Goal: Task Accomplishment & Management: Use online tool/utility

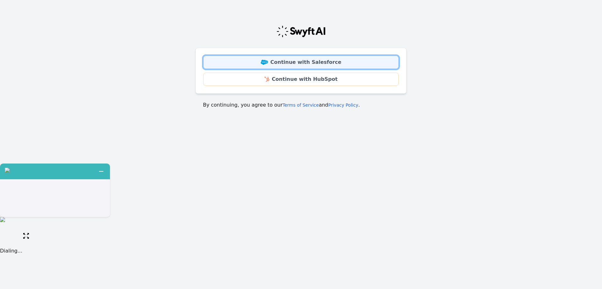
click at [352, 61] on link "Continue with Salesforce" at bounding box center [300, 62] width 195 height 13
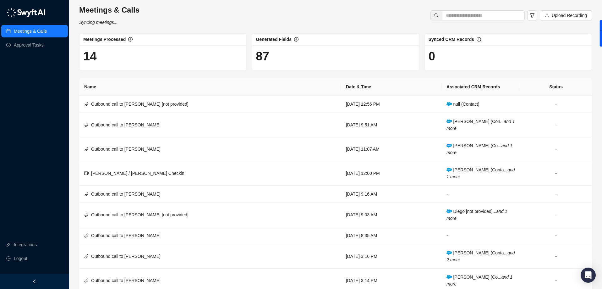
click at [134, 59] on h1 "14" at bounding box center [162, 56] width 159 height 14
click at [111, 57] on h1 "14" at bounding box center [162, 56] width 159 height 14
click at [95, 57] on h1 "14" at bounding box center [162, 56] width 159 height 14
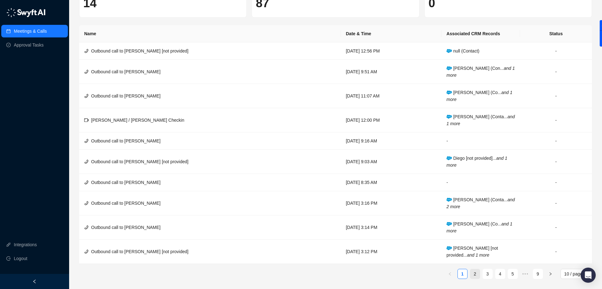
click at [473, 274] on link "2" at bounding box center [474, 273] width 9 height 9
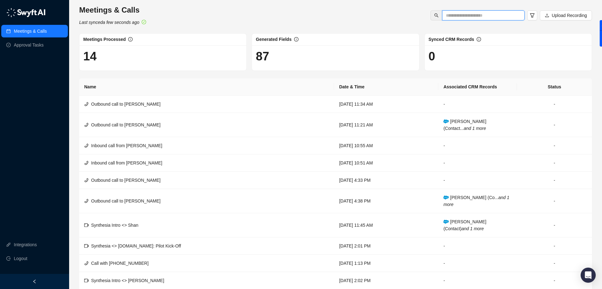
click at [463, 17] on input "text" at bounding box center [481, 15] width 70 height 7
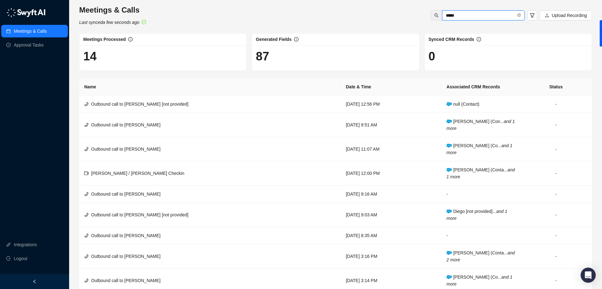
type input "*****"
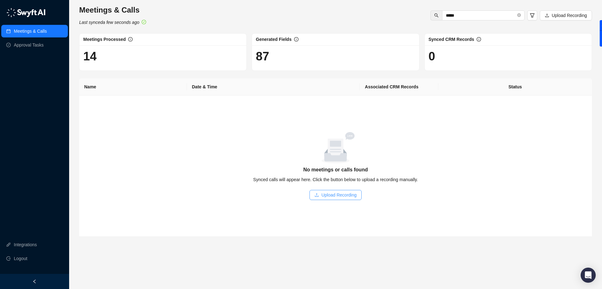
click at [333, 197] on span "Upload Recording" at bounding box center [338, 194] width 35 height 7
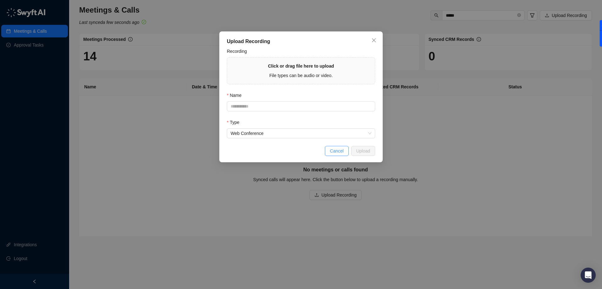
click at [344, 153] on button "Cancel" at bounding box center [337, 151] width 24 height 10
